Goal: Download file/media

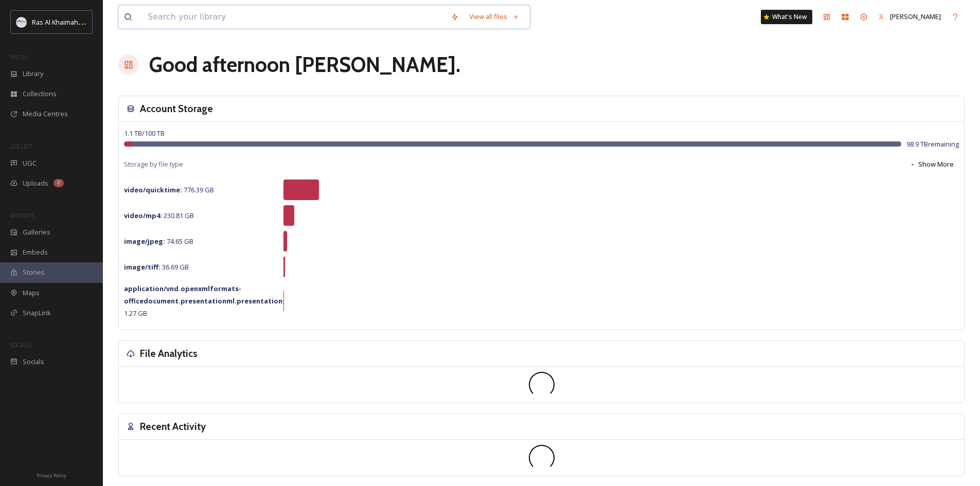
click at [233, 16] on input at bounding box center [293, 17] width 303 height 23
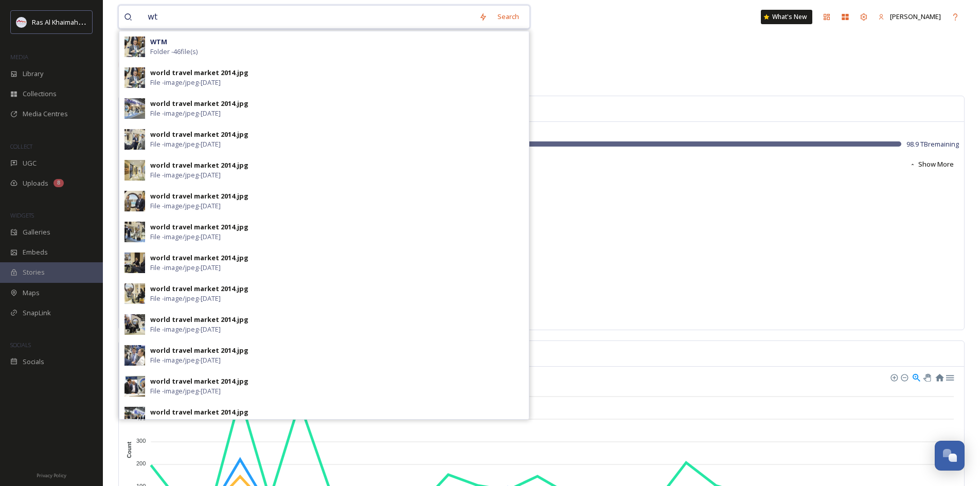
type input "w"
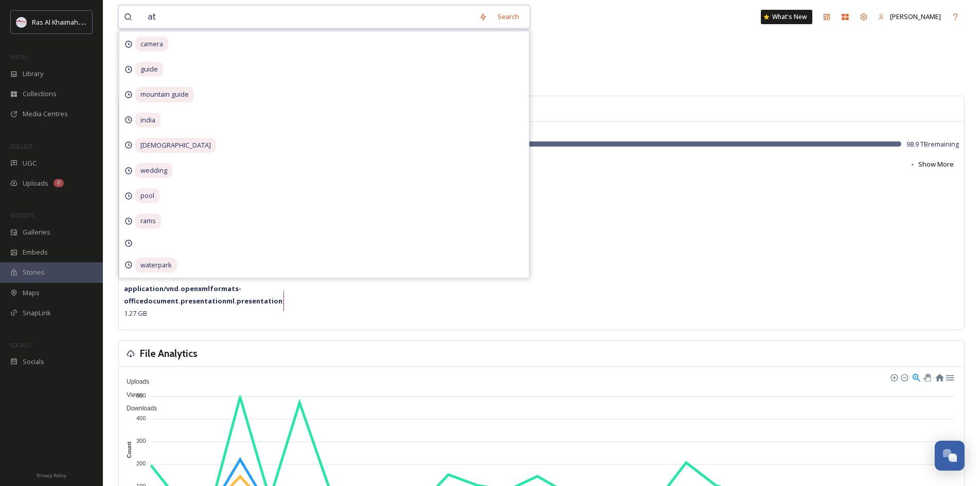
type input "atm"
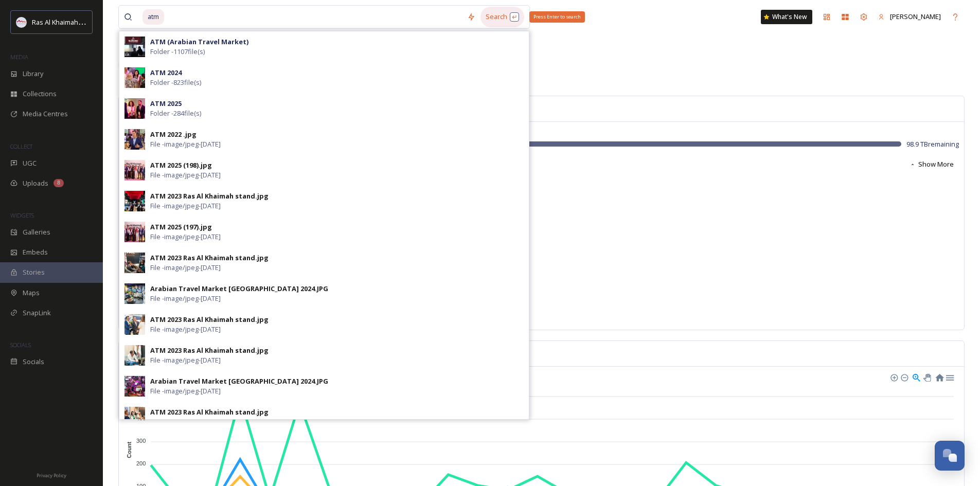
click at [492, 12] on div "Search Press Enter to search" at bounding box center [502, 17] width 44 height 20
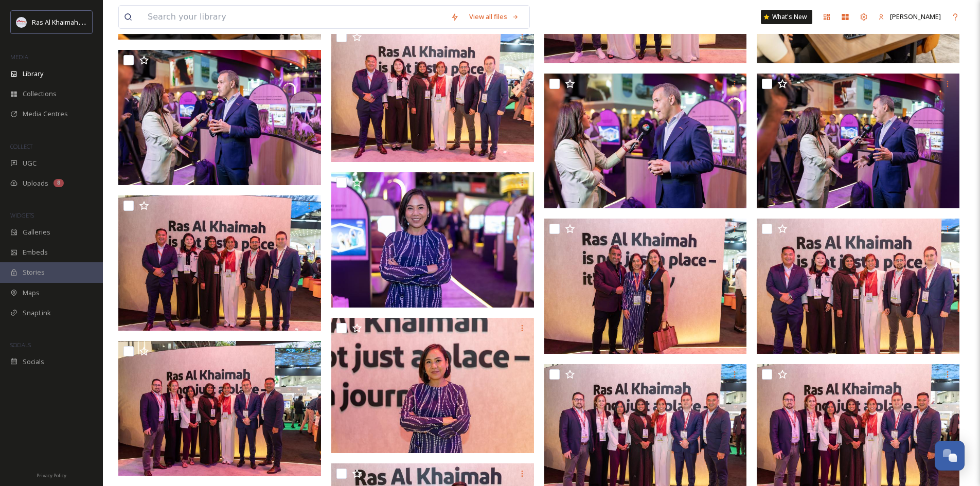
scroll to position [3275, 0]
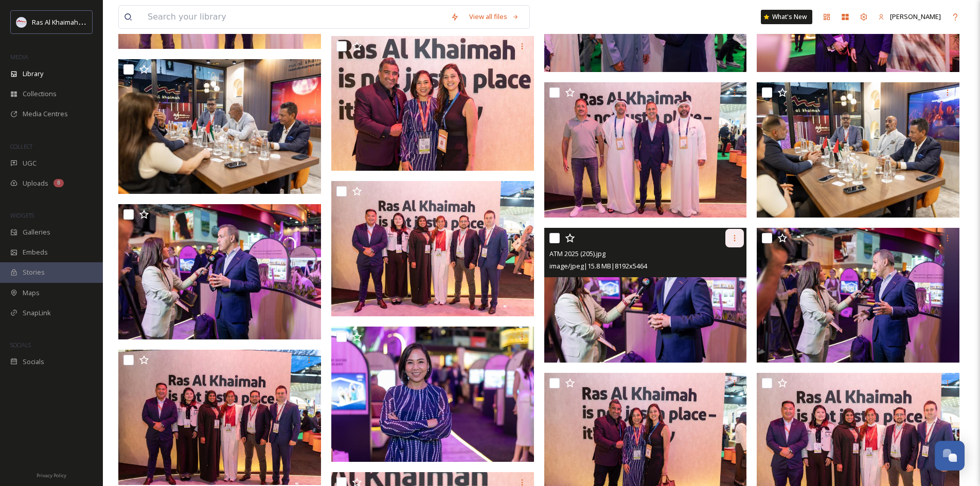
click at [735, 239] on icon at bounding box center [734, 238] width 8 height 8
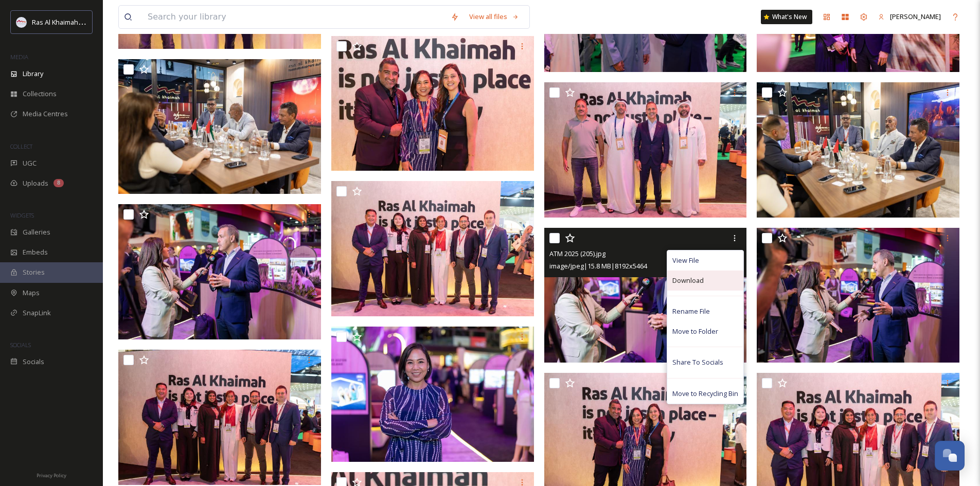
click at [697, 281] on span "Download" at bounding box center [687, 281] width 31 height 10
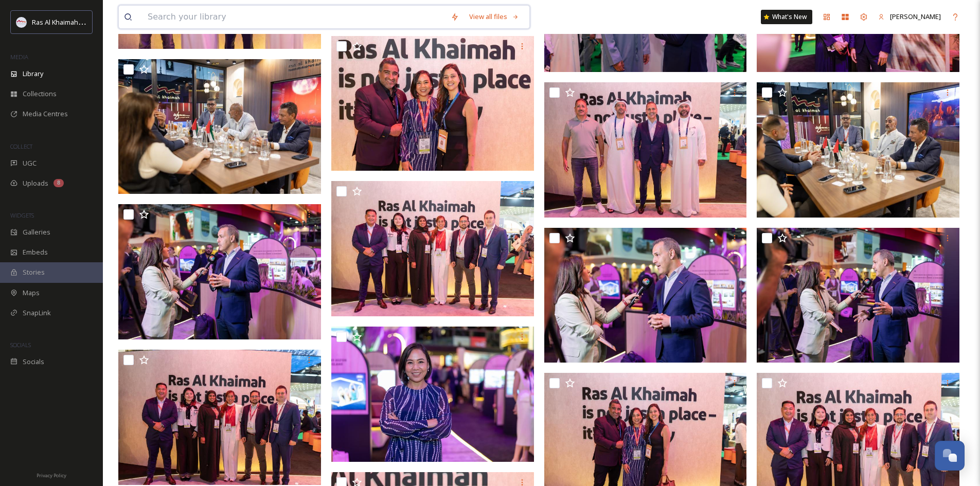
click at [278, 9] on input at bounding box center [293, 17] width 303 height 23
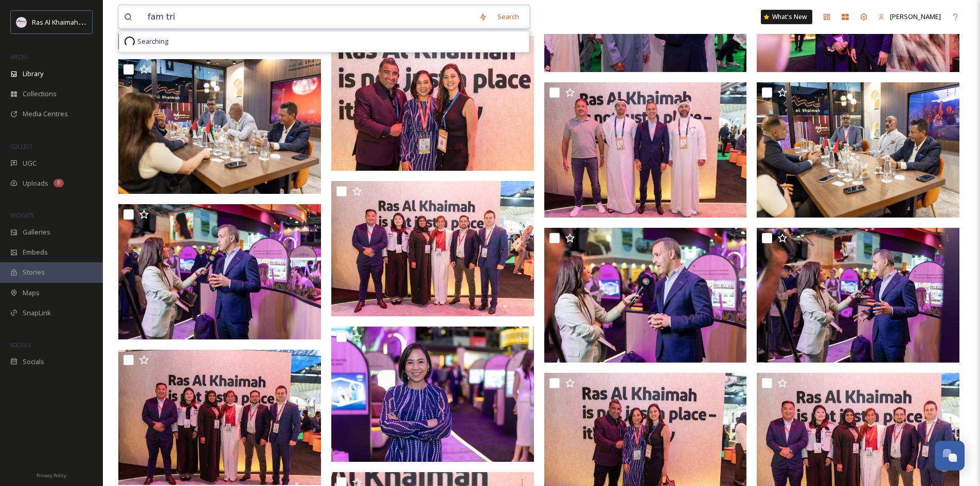
type input "fam trip"
click at [490, 19] on div "Search Press Enter to search" at bounding box center [502, 17] width 44 height 20
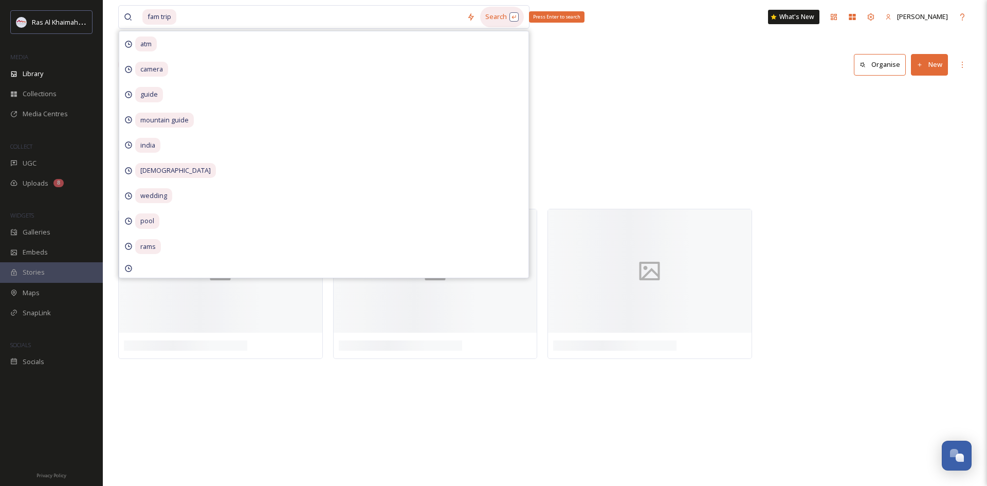
click at [501, 14] on div "Search Press Enter to search" at bounding box center [502, 17] width 44 height 20
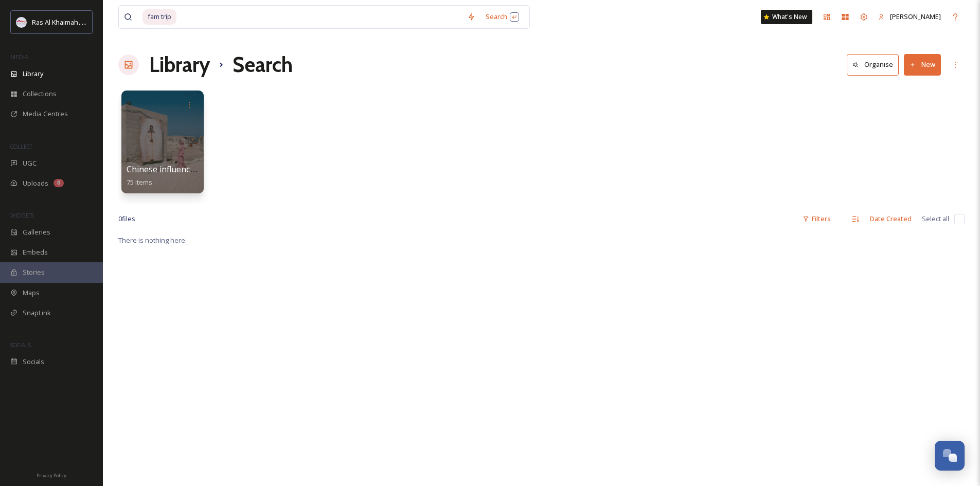
click at [631, 118] on div "Chinese influencer fam trip 75 items" at bounding box center [541, 144] width 846 height 118
click at [169, 120] on div at bounding box center [162, 141] width 84 height 105
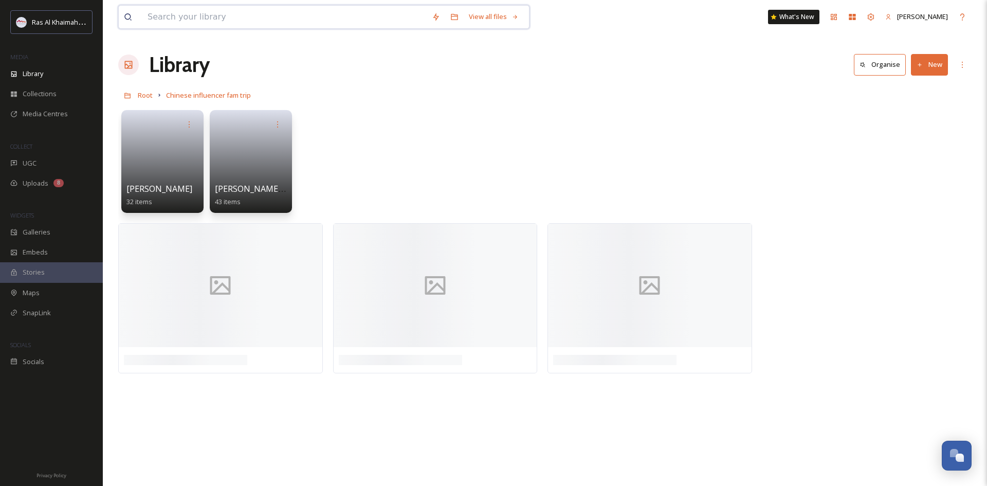
click at [353, 17] on input at bounding box center [284, 17] width 284 height 23
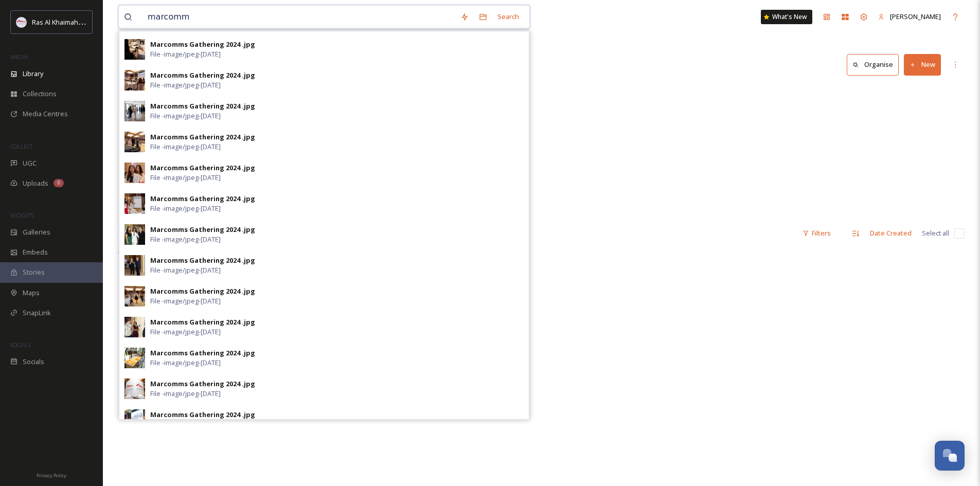
scroll to position [229, 0]
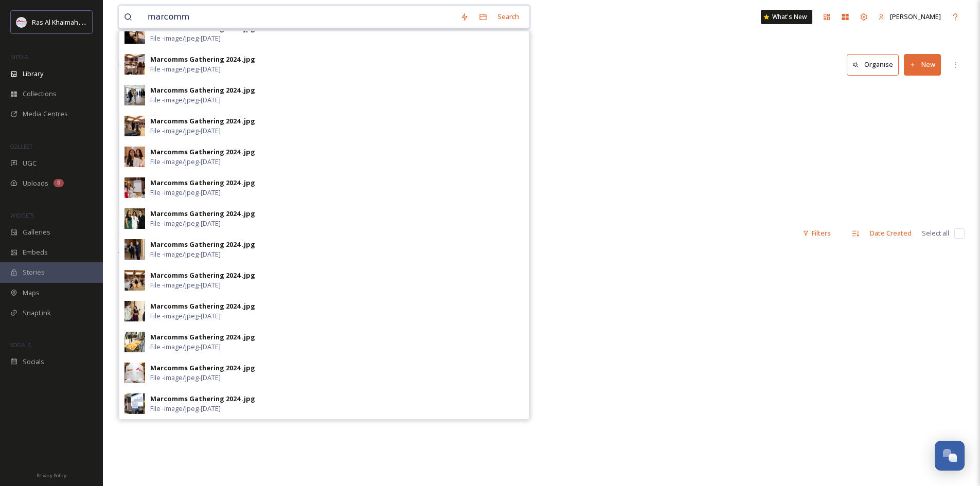
click at [249, 24] on input "marcomm" at bounding box center [298, 17] width 313 height 23
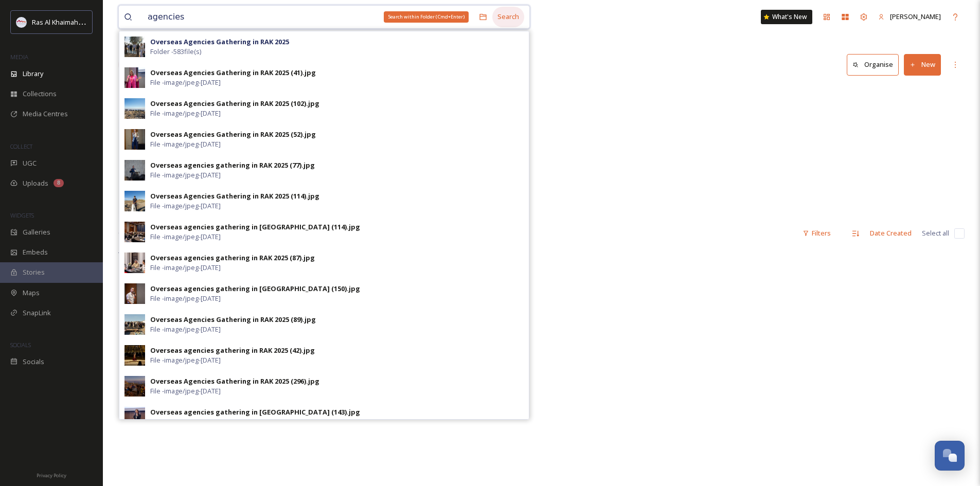
type input "agencies"
click at [503, 17] on div "Search" at bounding box center [508, 17] width 32 height 20
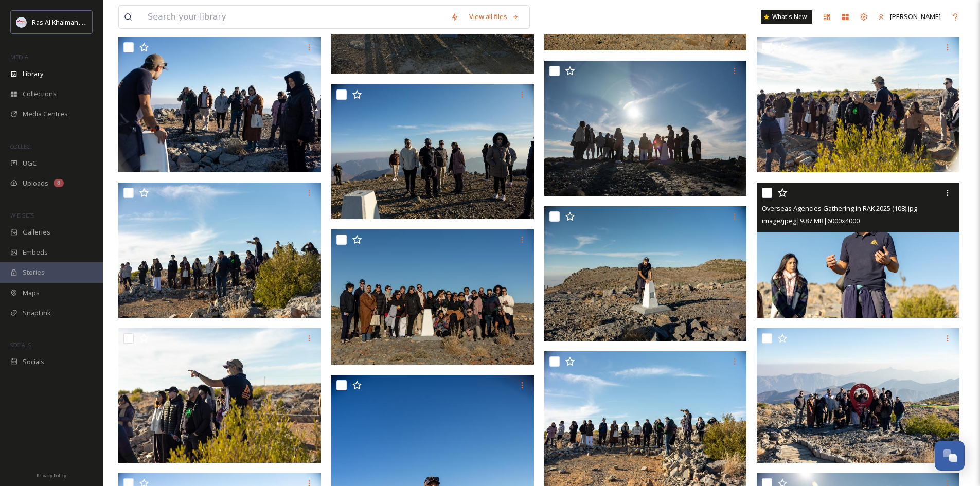
scroll to position [12225, 0]
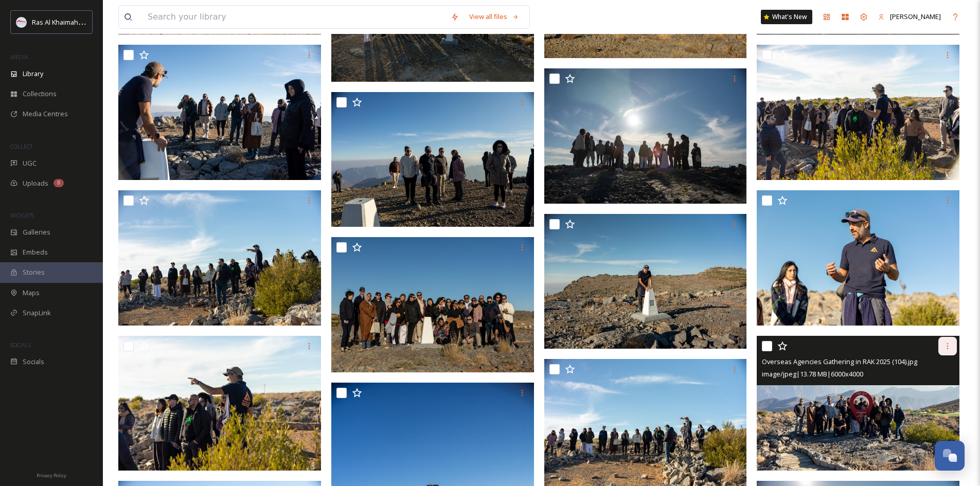
click at [953, 346] on div at bounding box center [947, 346] width 19 height 19
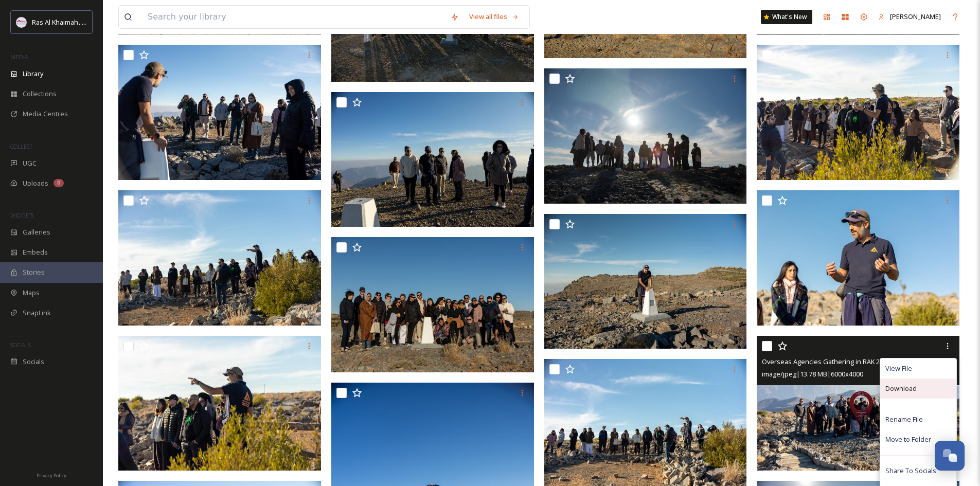
click at [914, 390] on span "Download" at bounding box center [900, 389] width 31 height 10
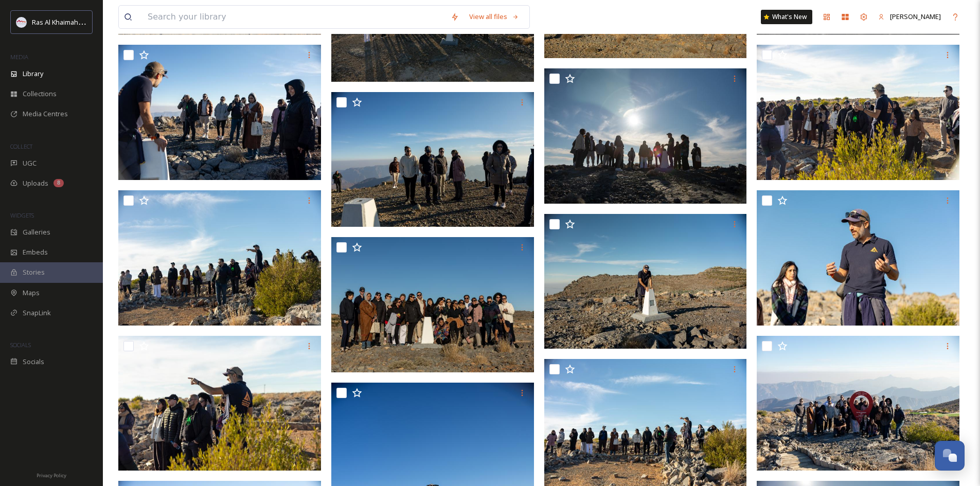
scroll to position [12281, 0]
